Goal: Transaction & Acquisition: Subscribe to service/newsletter

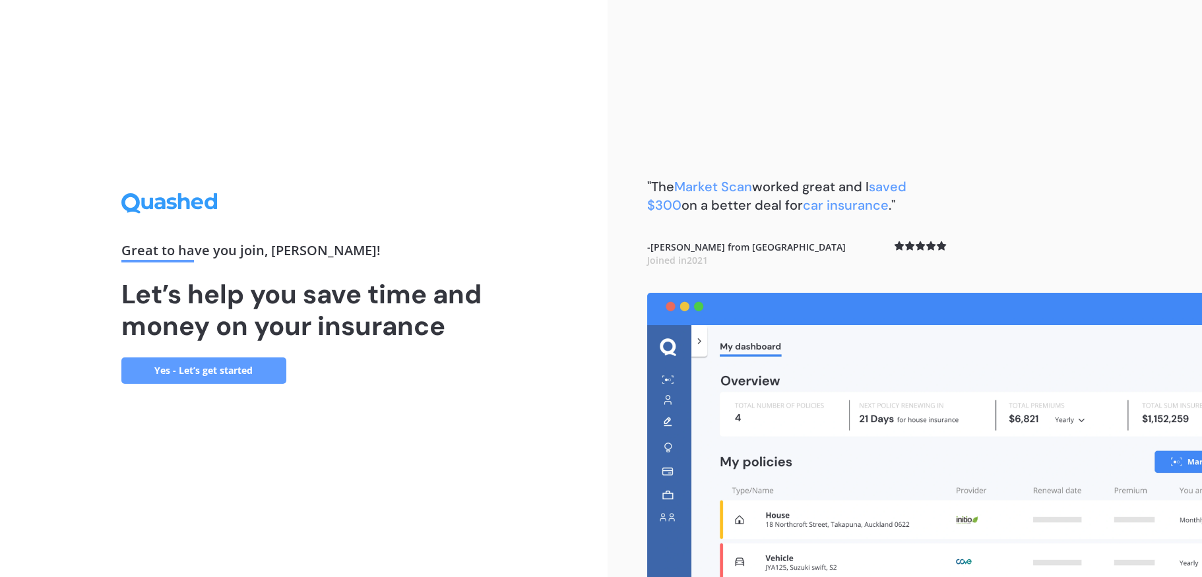
click at [189, 363] on link "Yes - Let’s get started" at bounding box center [203, 371] width 165 height 26
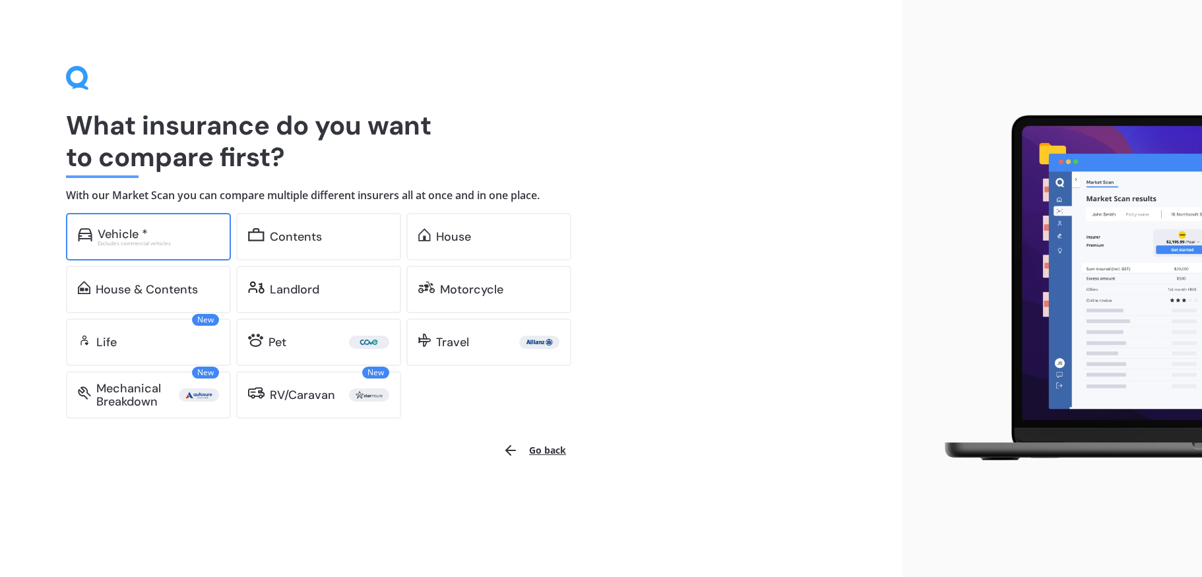
click at [113, 235] on div "Vehicle *" at bounding box center [123, 234] width 50 height 13
